Goal: Information Seeking & Learning: Learn about a topic

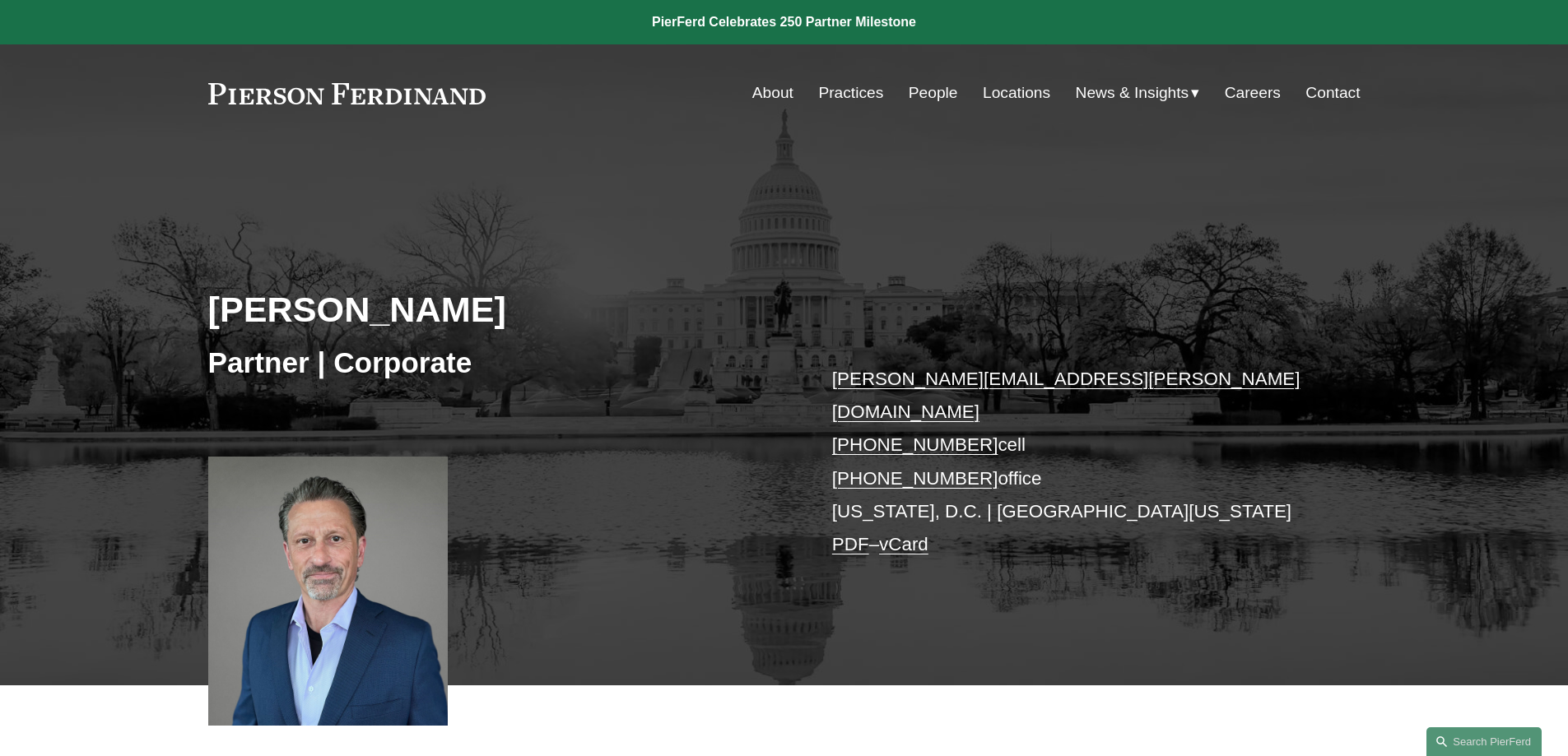
click at [798, 19] on link at bounding box center [784, 22] width 1568 height 44
